Goal: Transaction & Acquisition: Obtain resource

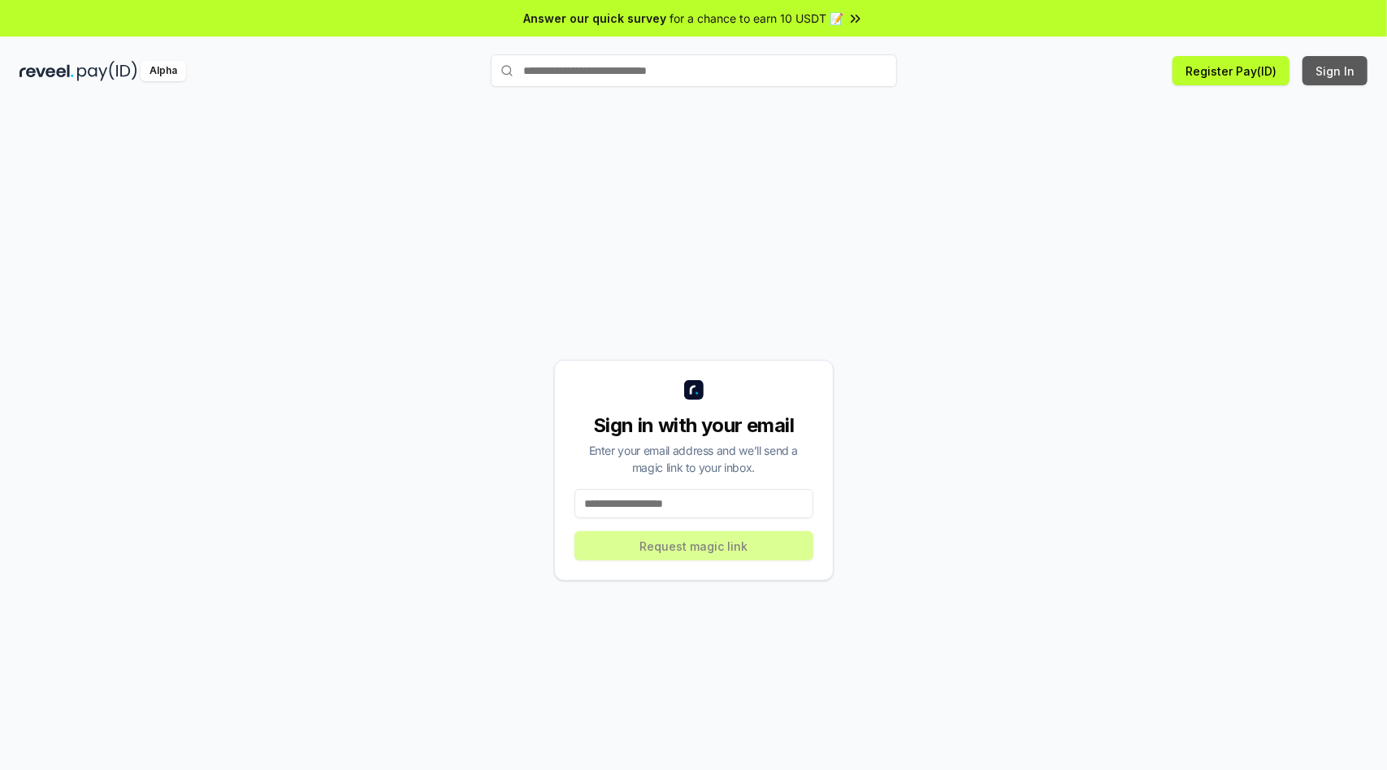
click at [1335, 71] on button "Sign In" at bounding box center [1334, 70] width 65 height 29
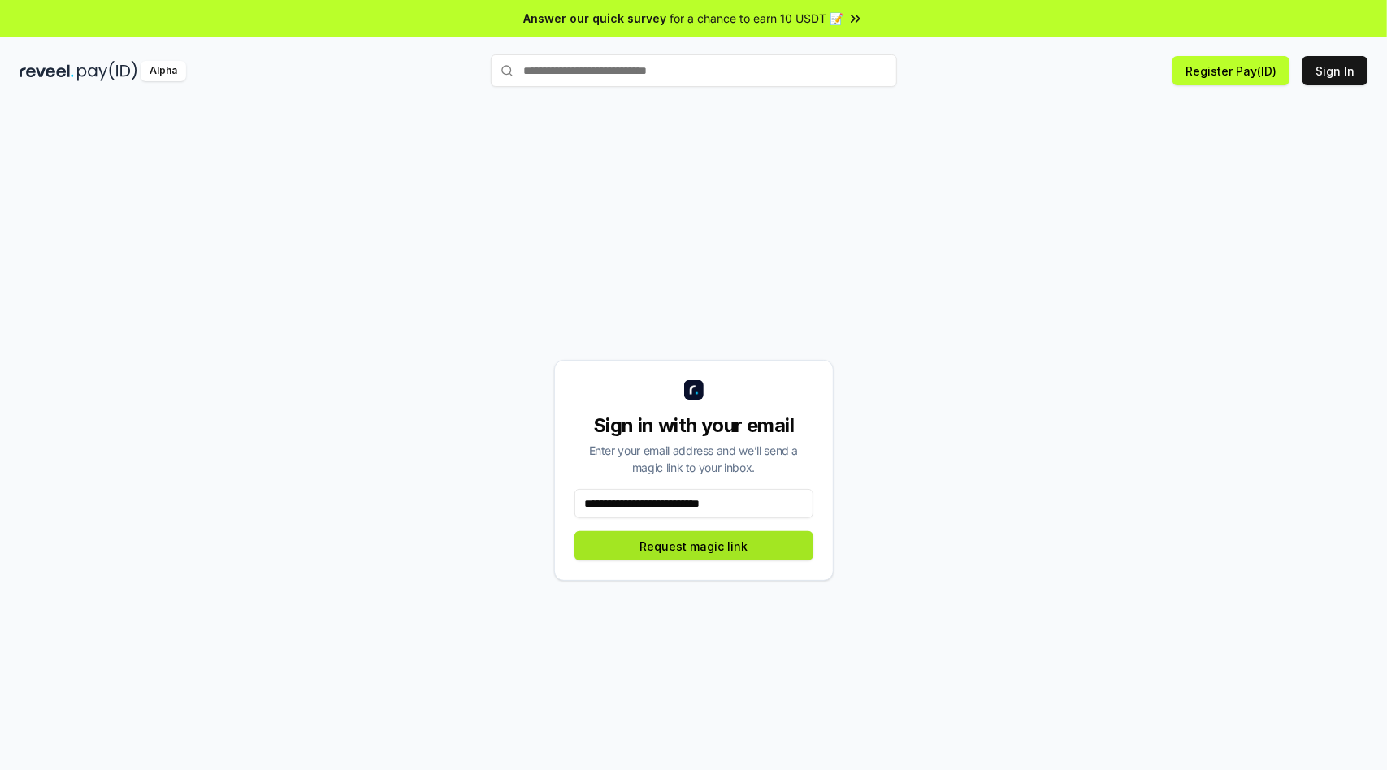
type input "**********"
click at [693, 546] on button "Request magic link" at bounding box center [693, 545] width 239 height 29
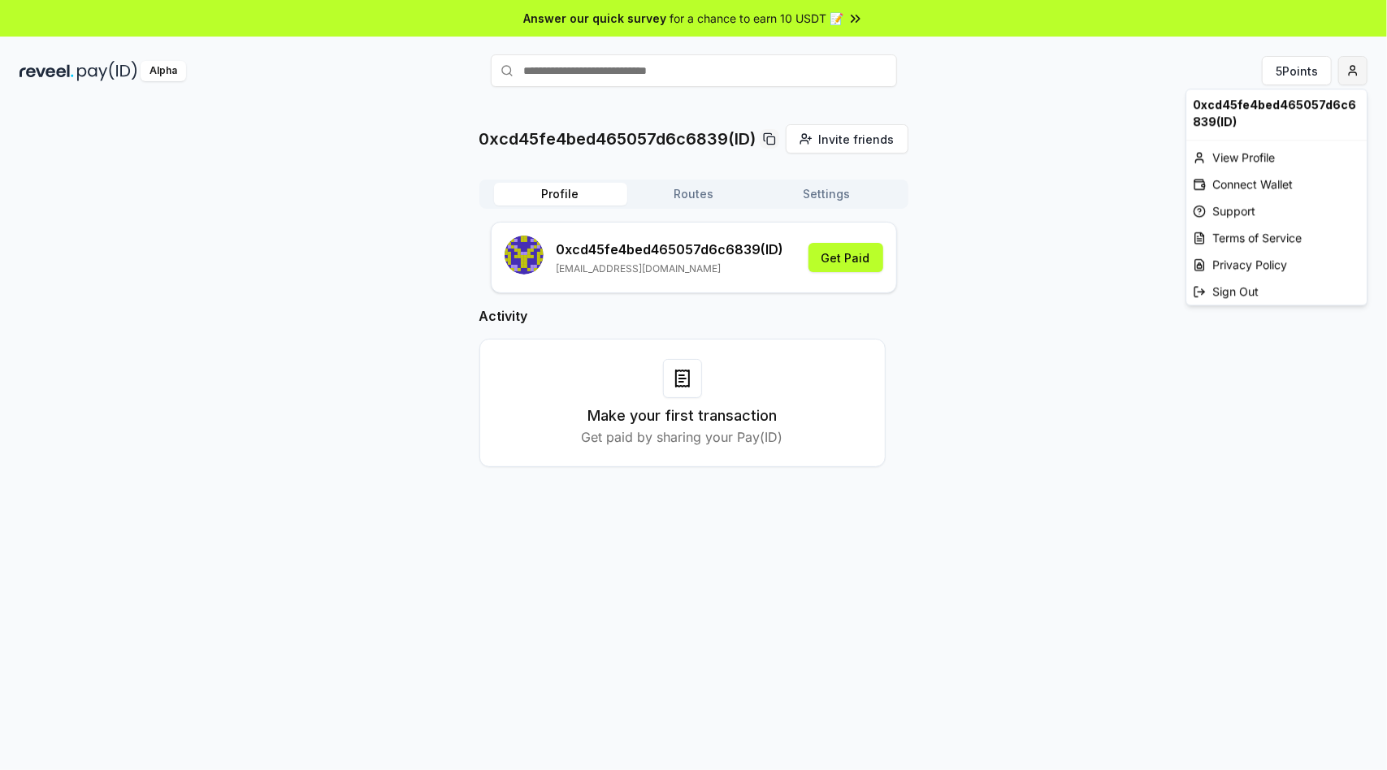
click at [1345, 79] on html "Answer our quick survey for a chance to earn 10 USDT 📝 Alpha 5 Points 0xcd45fe4…" at bounding box center [693, 385] width 1387 height 770
click at [1261, 177] on div "Connect Wallet" at bounding box center [1276, 184] width 180 height 27
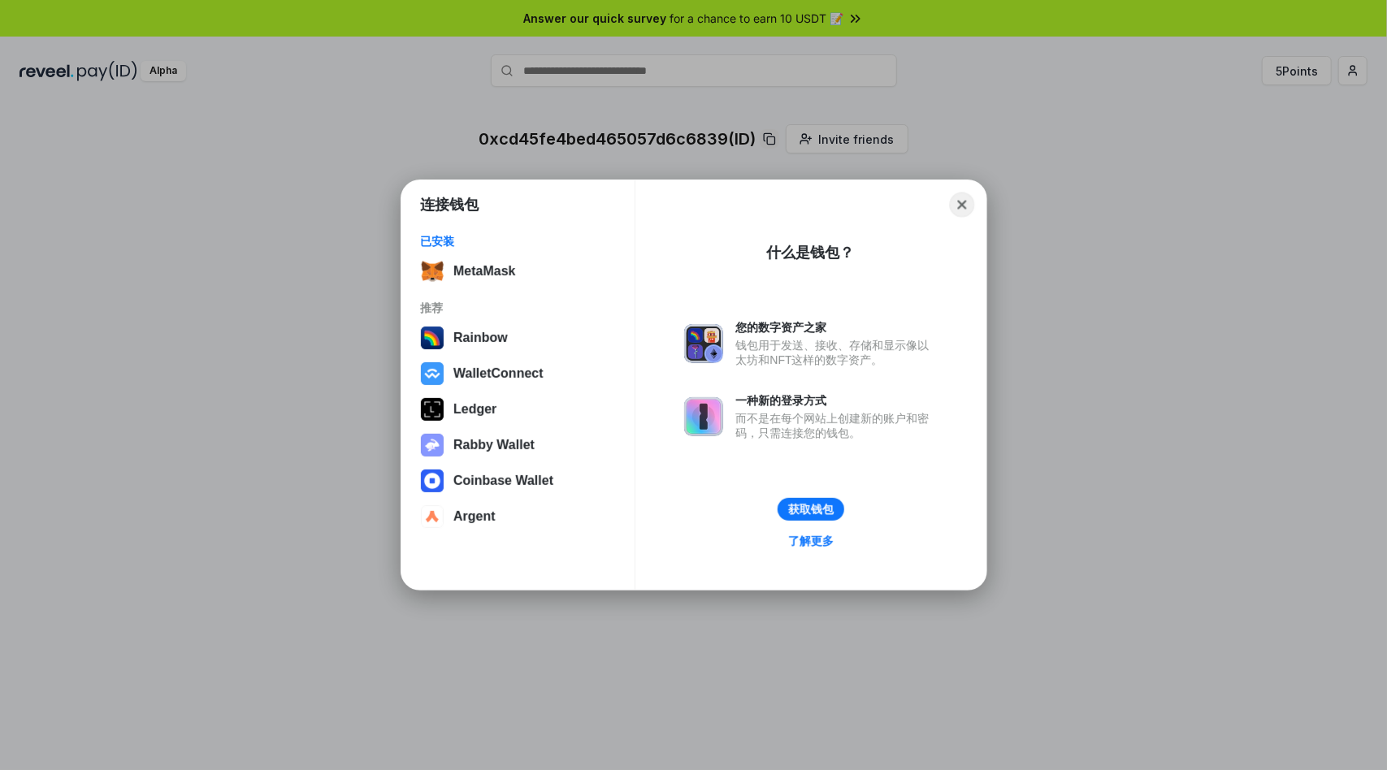
click at [950, 203] on button "Close" at bounding box center [961, 205] width 25 height 25
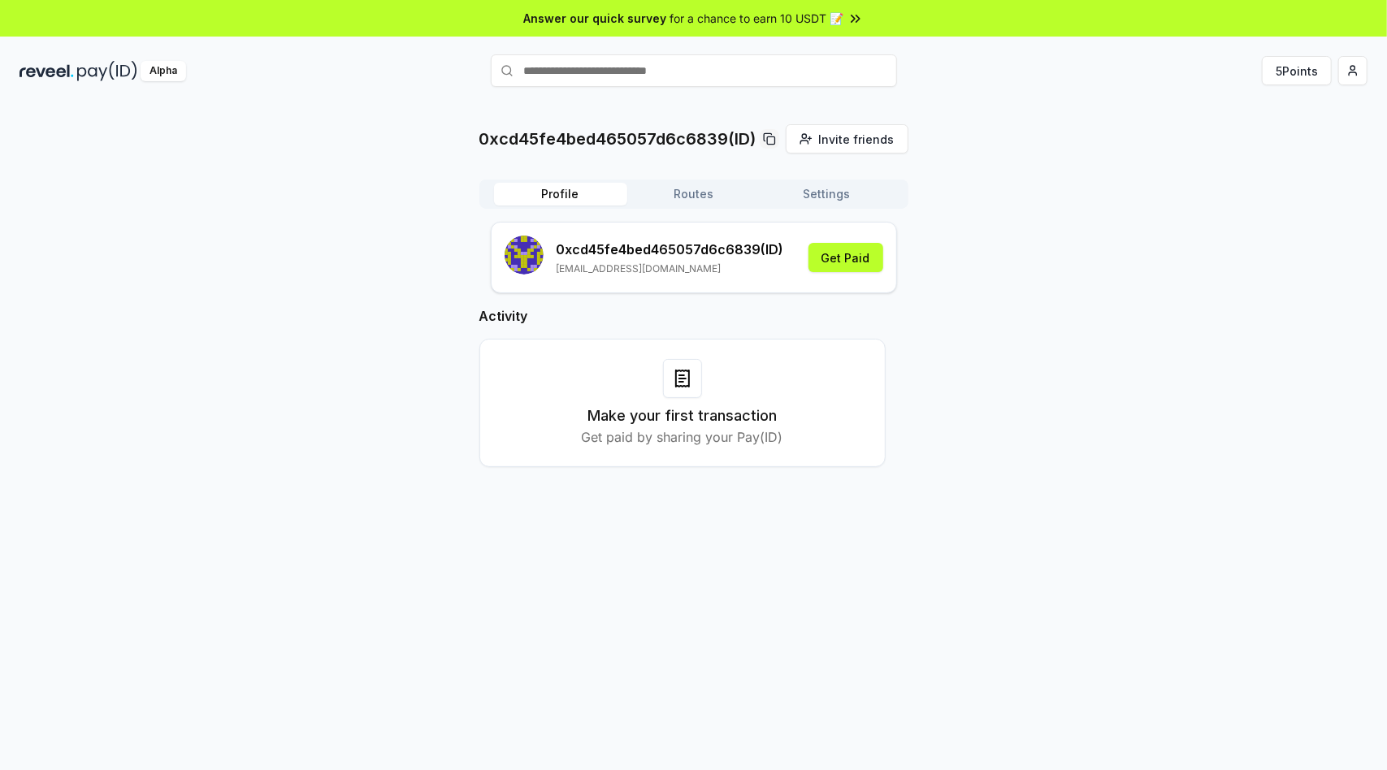
click at [1296, 27] on div "Answer our quick survey for a chance to earn 10 USDT 📝" at bounding box center [693, 18] width 1387 height 37
